Goal: Transaction & Acquisition: Purchase product/service

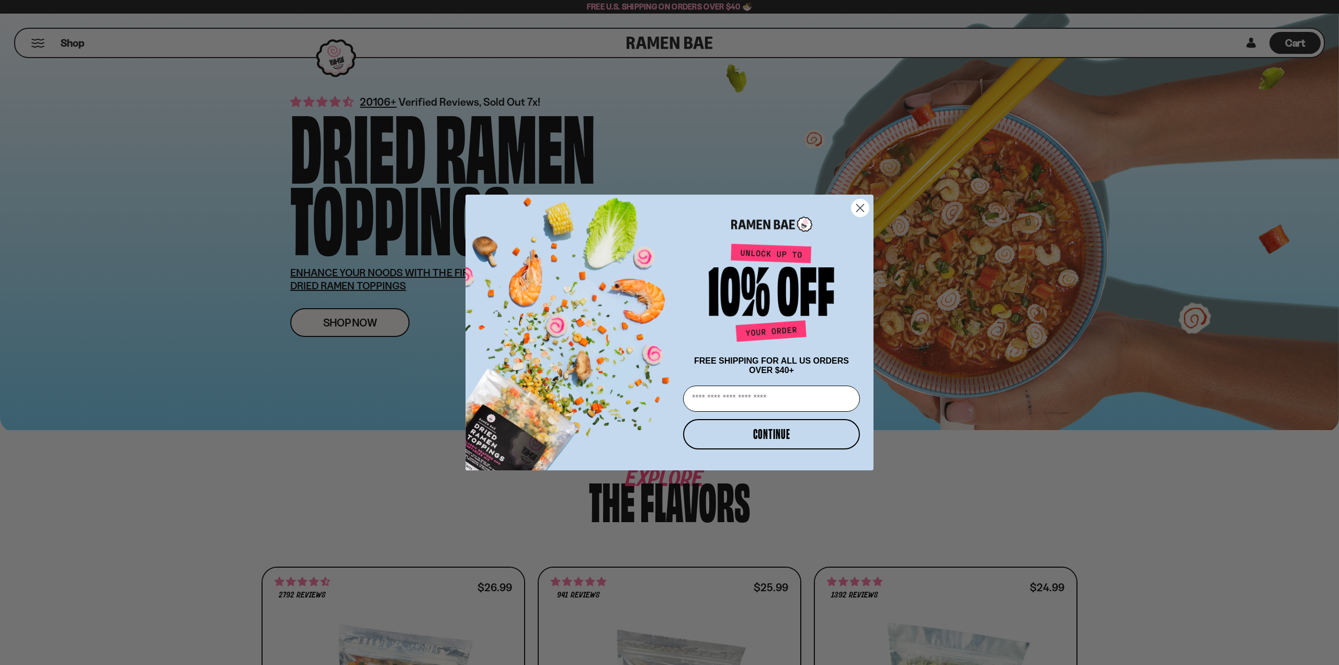
click at [862, 209] on circle "Close dialog" at bounding box center [859, 207] width 17 height 17
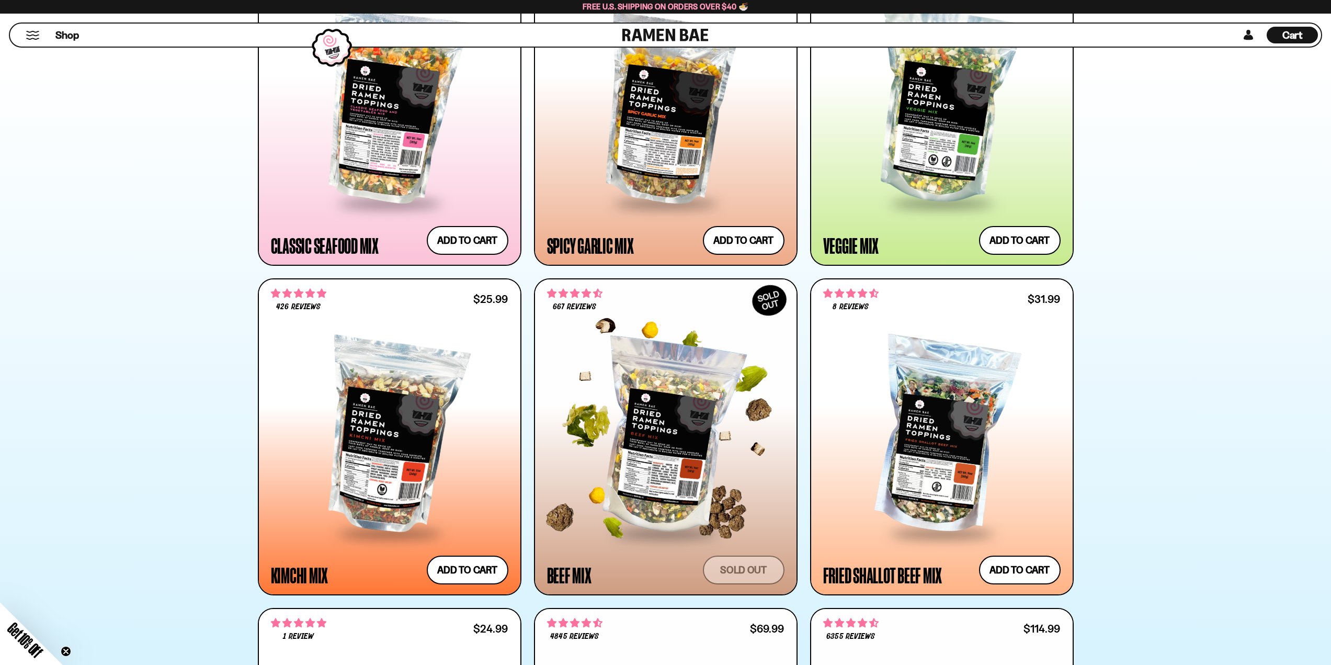
scroll to position [628, 0]
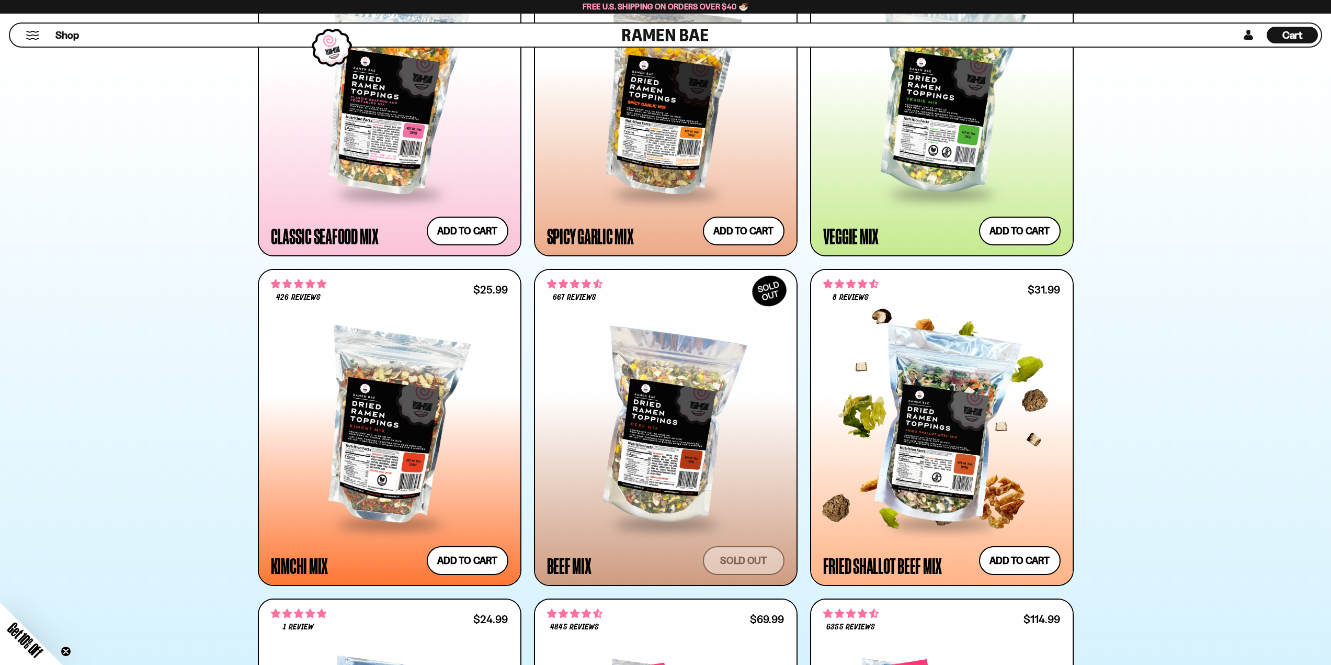
click at [936, 413] on div at bounding box center [941, 427] width 237 height 190
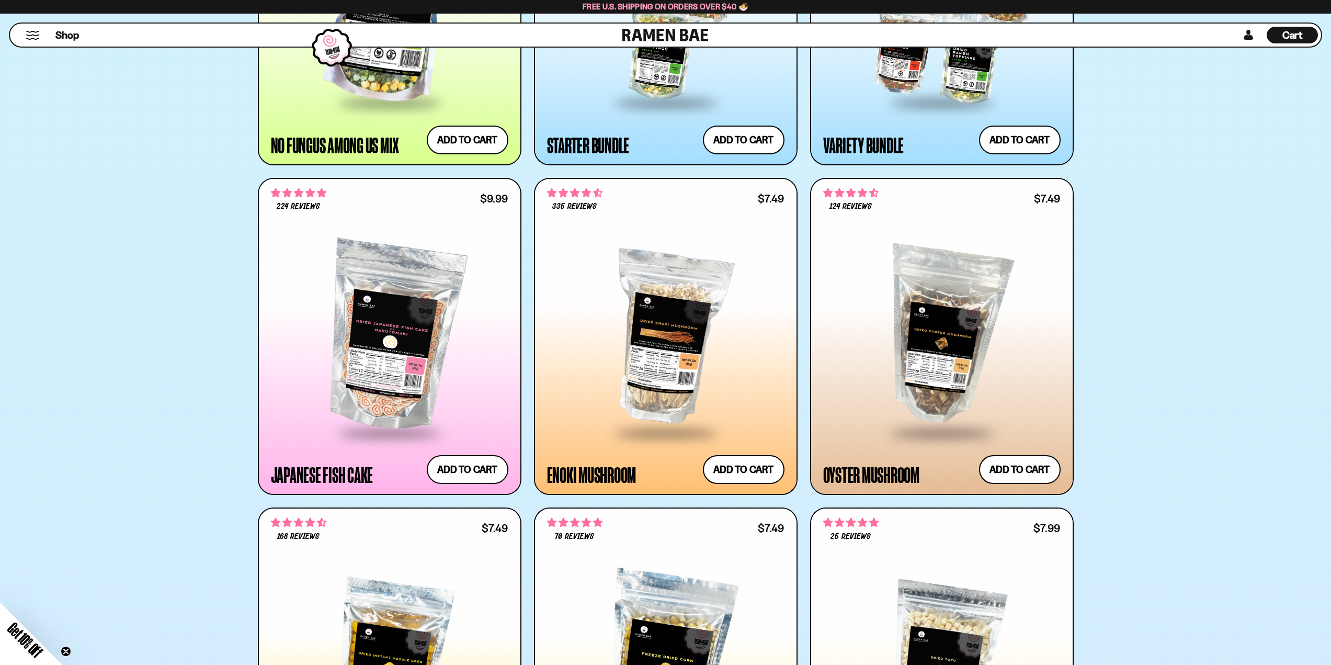
scroll to position [1360, 0]
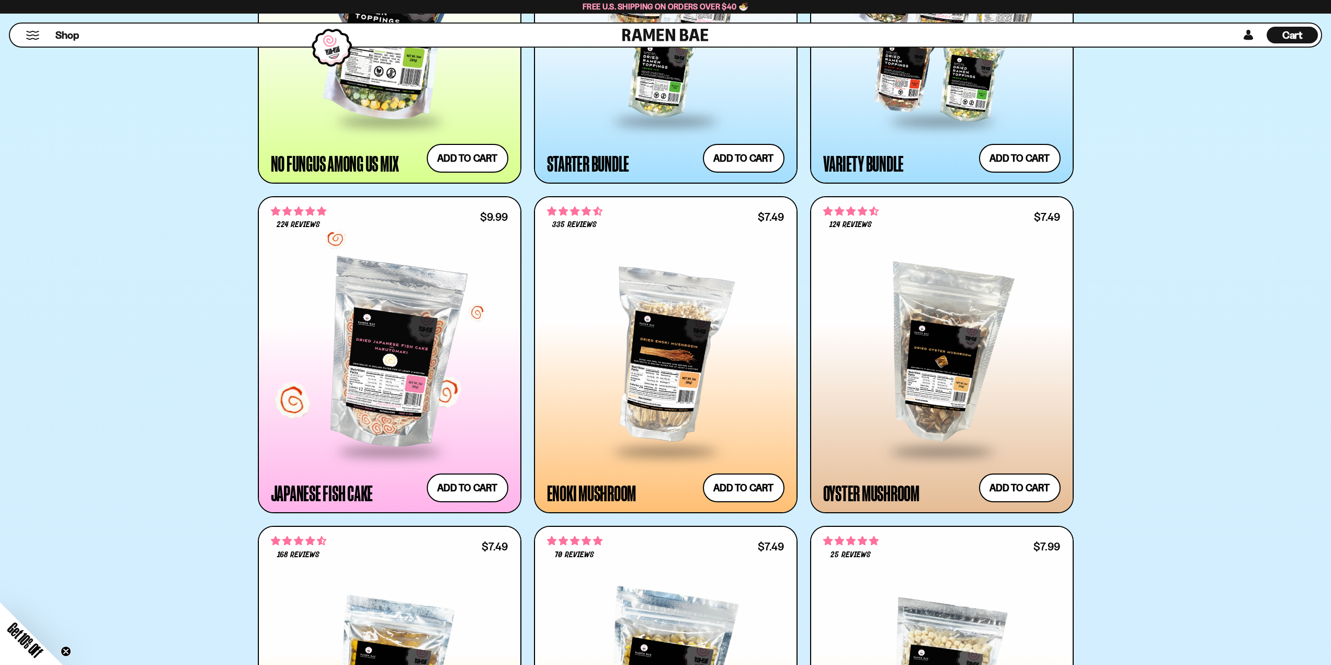
click at [374, 380] on div at bounding box center [389, 354] width 237 height 190
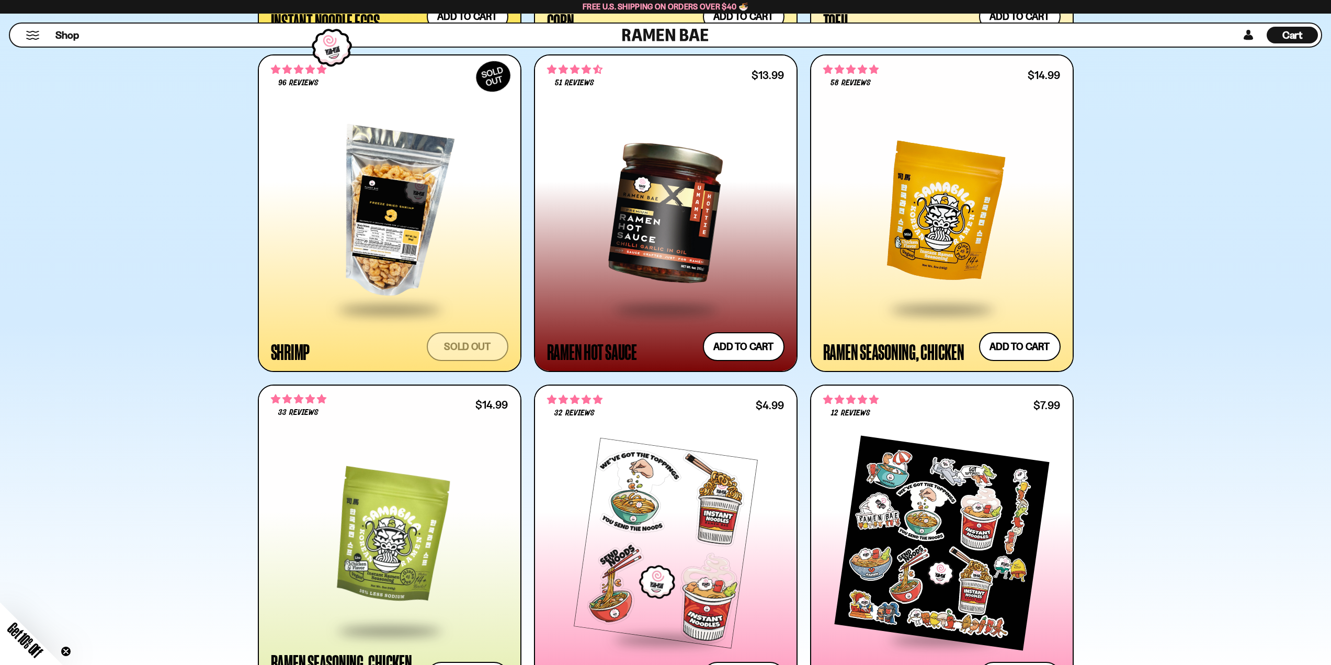
scroll to position [2144, 0]
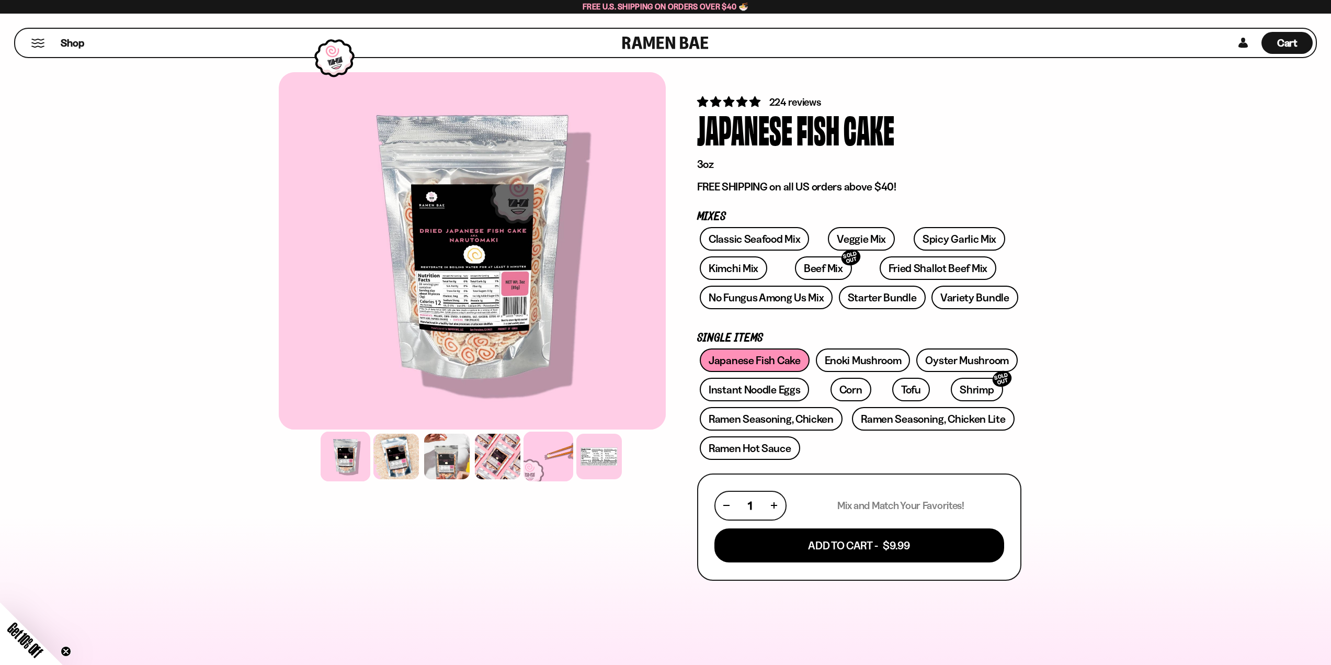
click at [550, 458] on div at bounding box center [549, 456] width 50 height 50
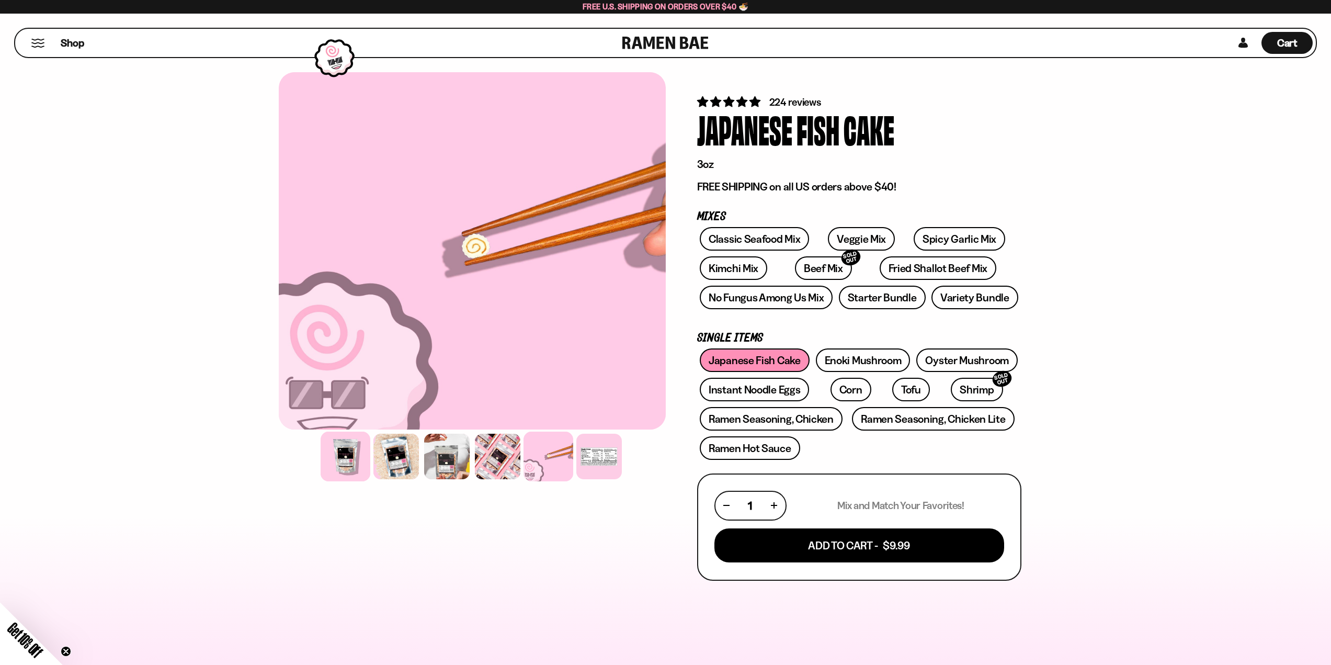
click at [357, 467] on div at bounding box center [346, 456] width 50 height 50
